Goal: Check status: Check status

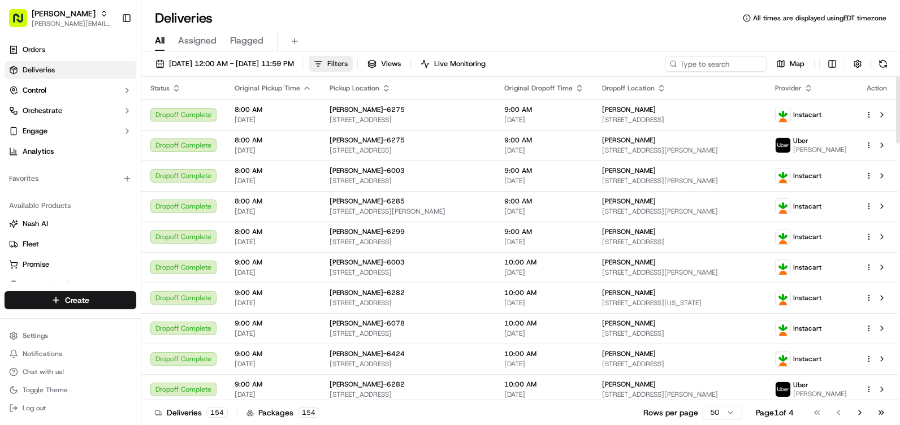
click at [348, 64] on span "Filters" at bounding box center [337, 64] width 20 height 10
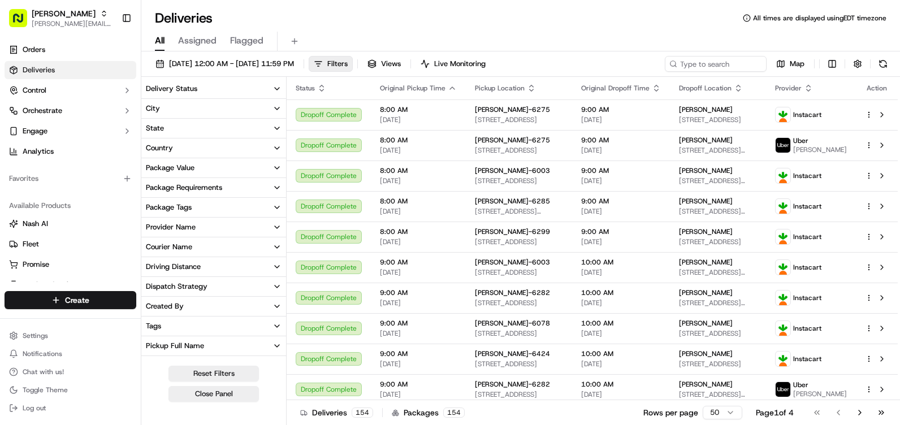
click at [234, 110] on button "City" at bounding box center [213, 108] width 145 height 19
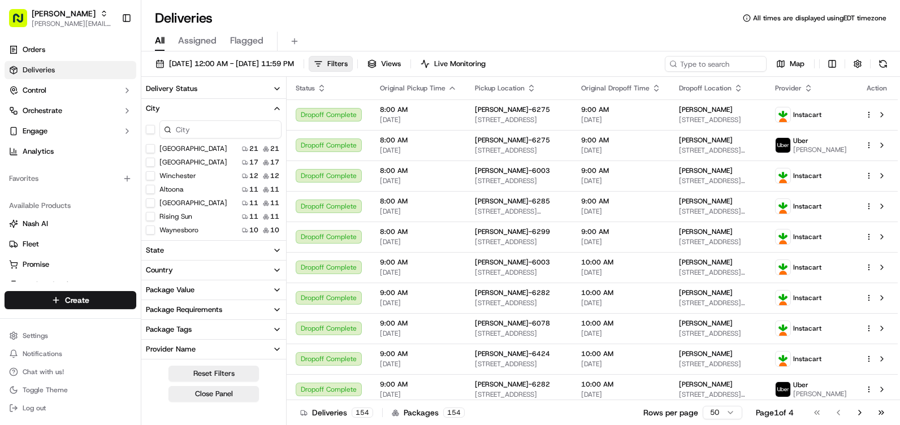
click at [210, 132] on input at bounding box center [220, 129] width 122 height 18
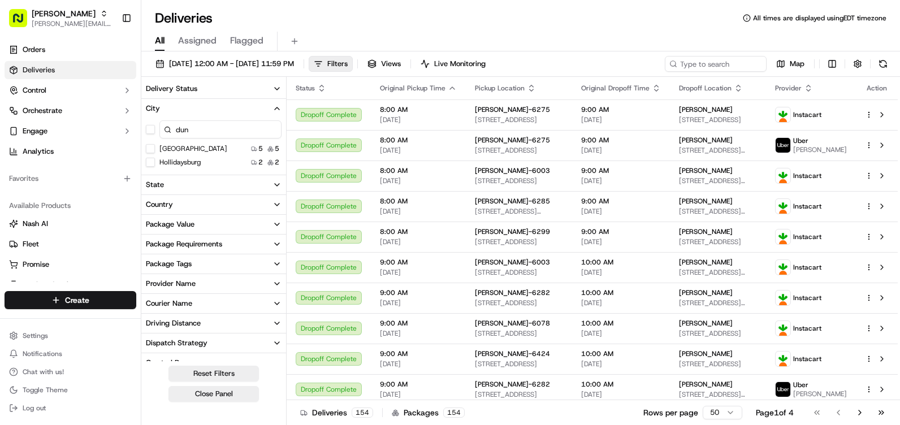
type input "dun"
click at [202, 150] on div "Duncansville 5 5" at bounding box center [213, 148] width 145 height 11
click at [151, 151] on button "Duncansville" at bounding box center [150, 148] width 9 height 9
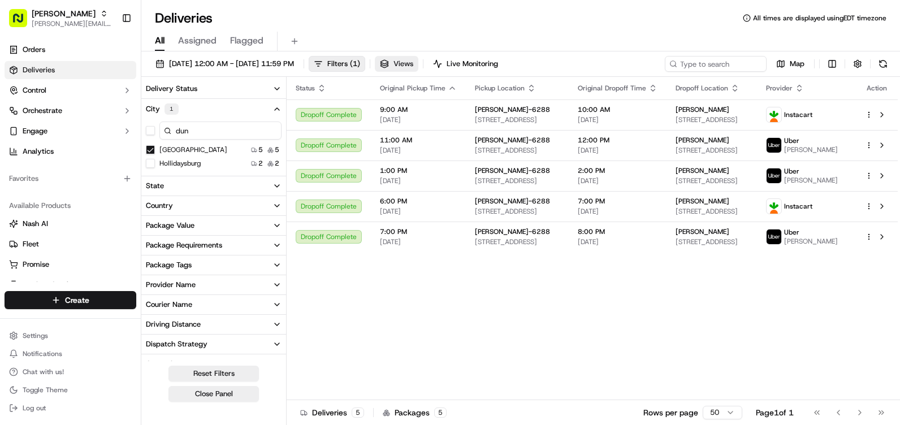
click at [413, 66] on span "Views" at bounding box center [403, 64] width 20 height 10
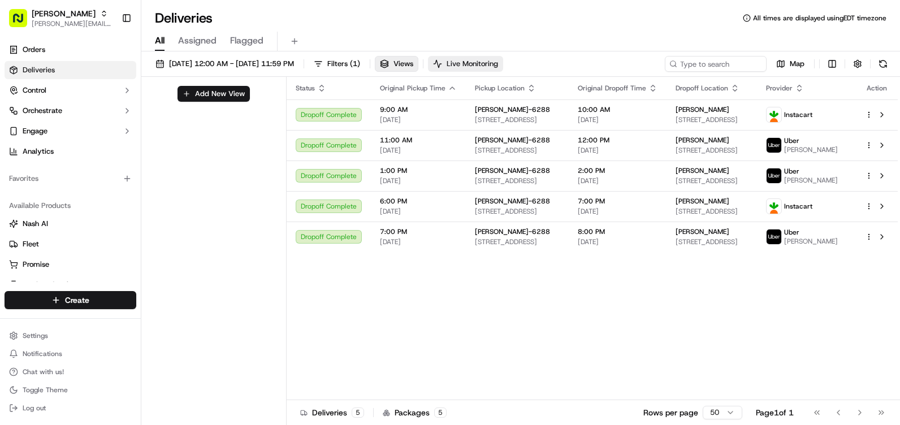
click at [498, 62] on span "Live Monitoring" at bounding box center [472, 64] width 51 height 10
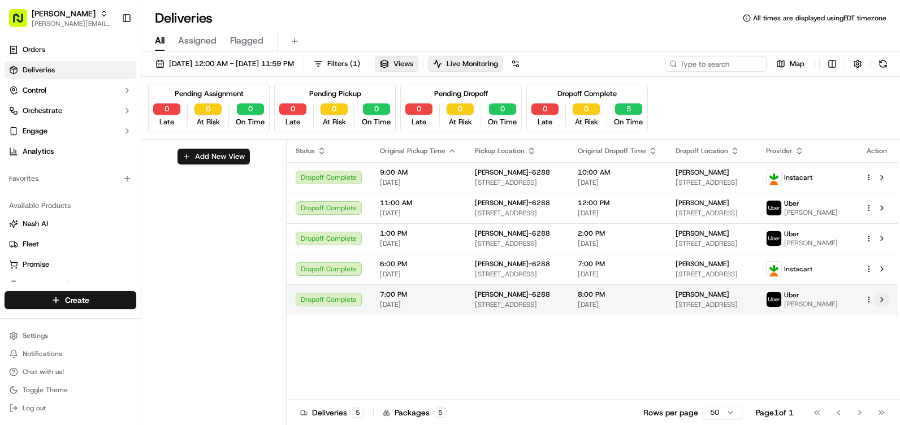
click at [882, 303] on button at bounding box center [882, 300] width 14 height 14
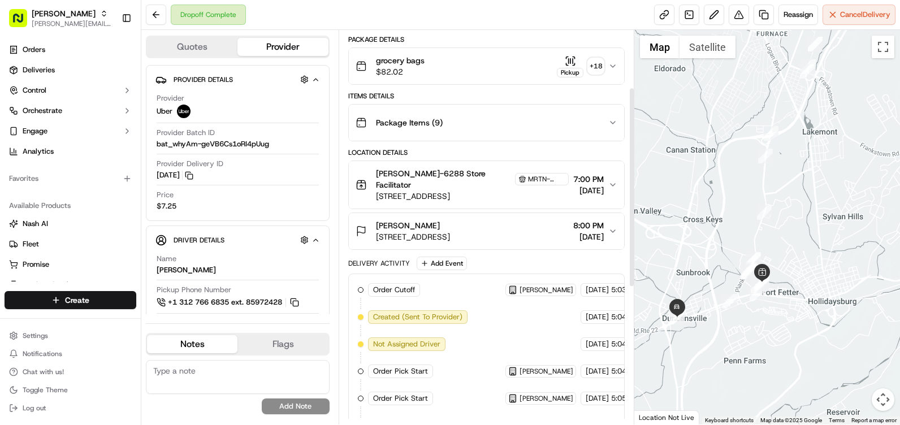
scroll to position [113, 0]
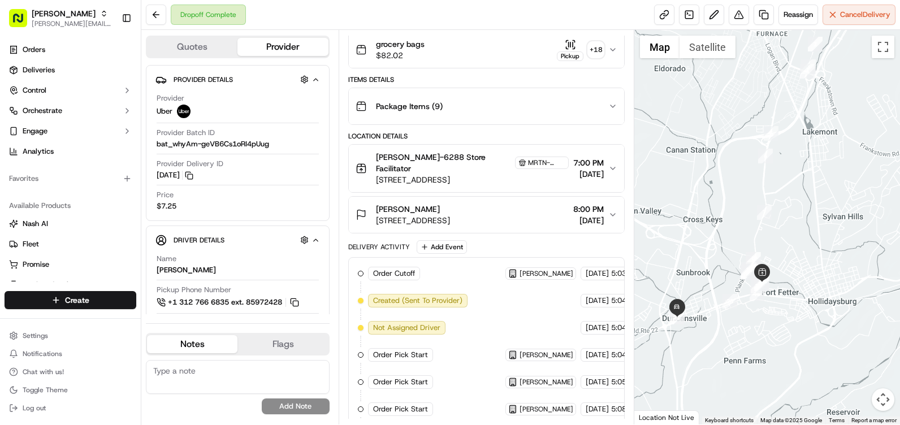
click at [612, 214] on icon "button" at bounding box center [612, 215] width 5 height 2
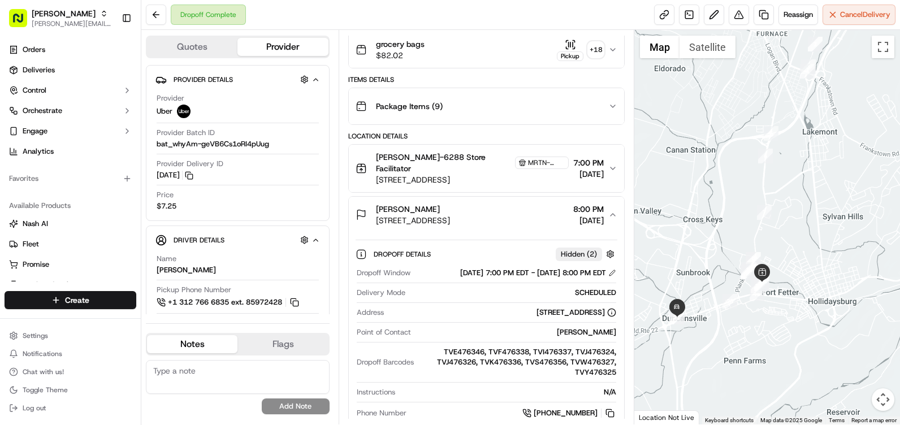
click at [592, 249] on span "Hidden ( 2 )" at bounding box center [579, 254] width 36 height 10
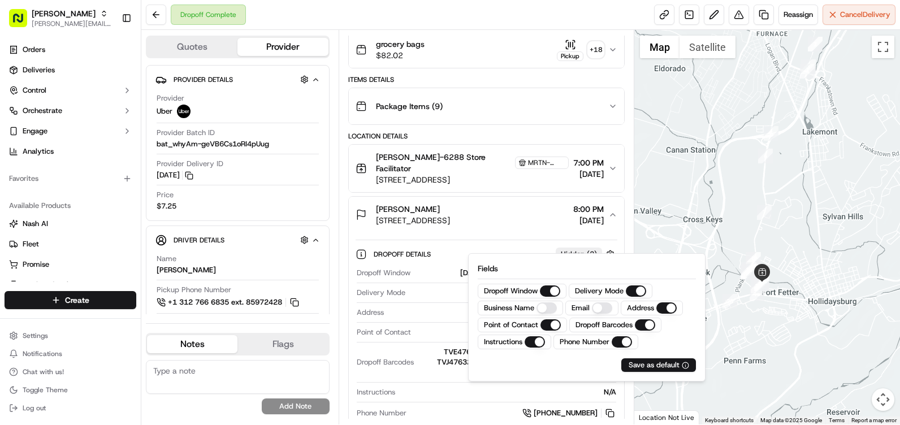
click at [525, 240] on div "Dropoff Details Hidden ( 2 ) Dropoff Window [DATE] 7:00 PM EDT - [DATE] 8:00 PM…" at bounding box center [487, 332] width 262 height 184
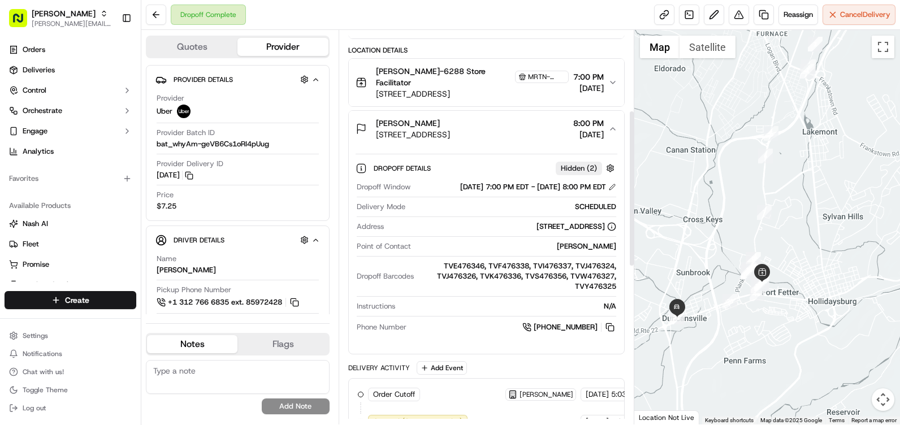
scroll to position [146, 0]
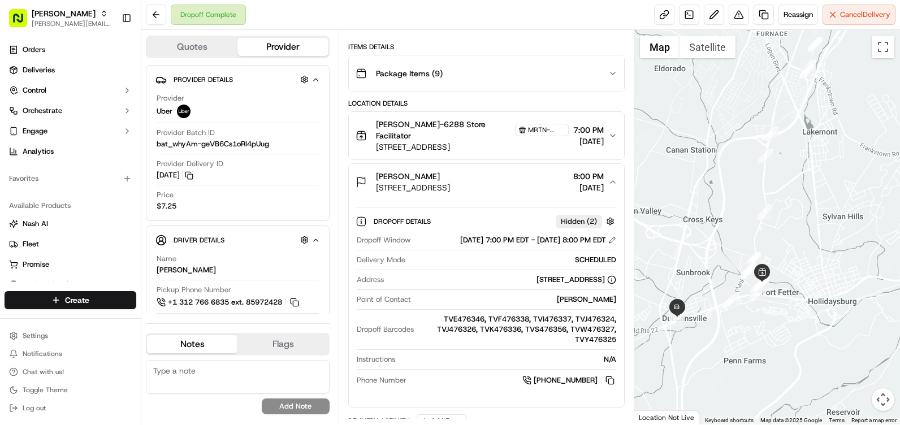
click at [609, 131] on icon "button" at bounding box center [612, 135] width 9 height 9
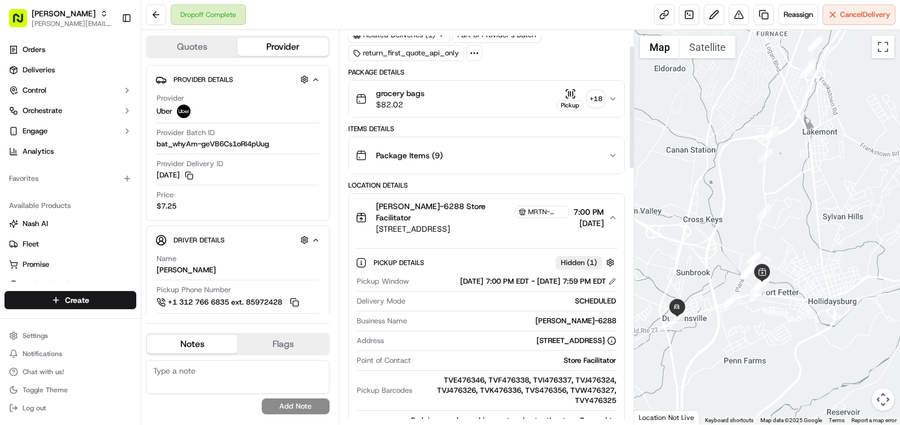
scroll to position [0, 0]
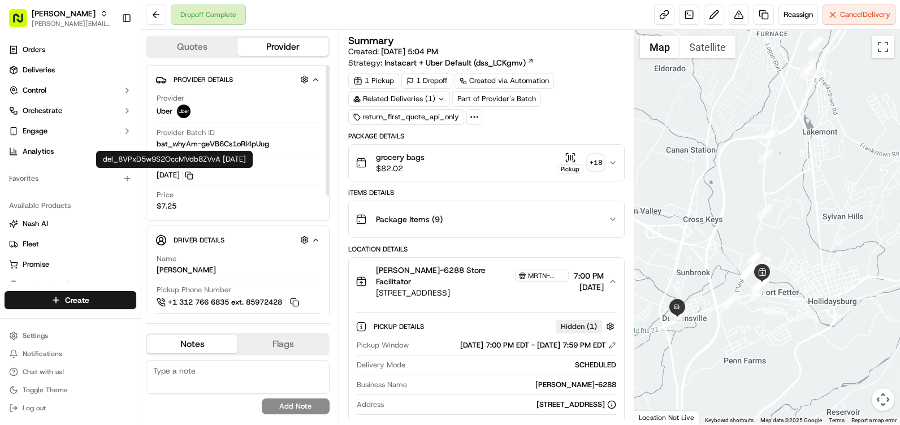
click at [189, 177] on icon "button" at bounding box center [189, 175] width 8 height 8
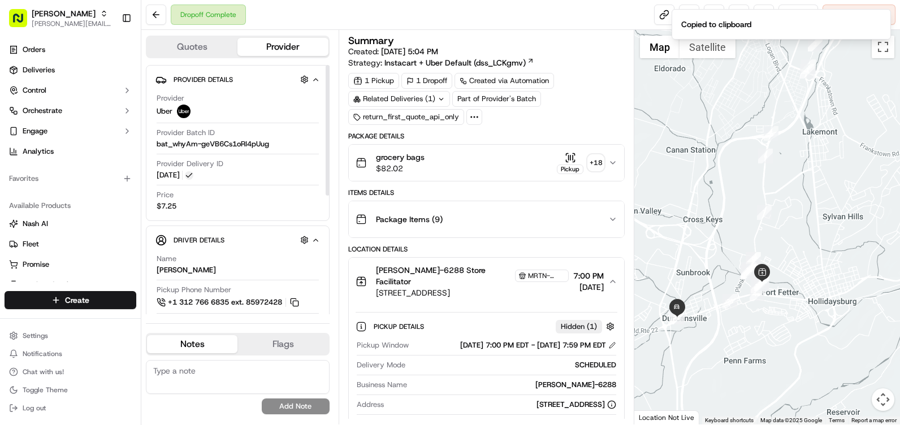
click at [189, 177] on icon "button" at bounding box center [190, 175] width 6 height 4
